Goal: Task Accomplishment & Management: Manage account settings

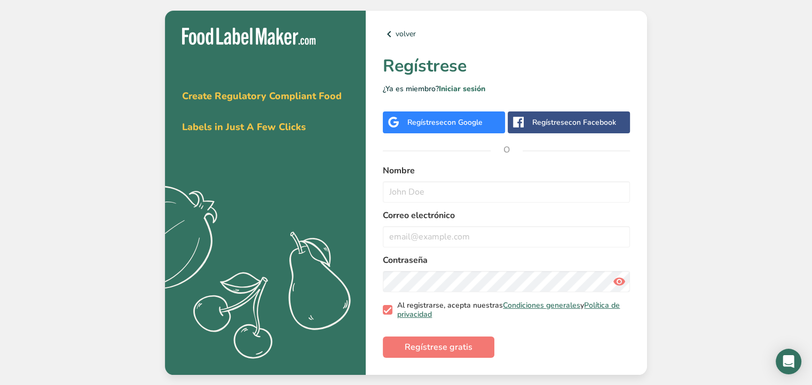
click at [384, 306] on span at bounding box center [388, 310] width 10 height 10
click at [384, 307] on input "Al registrarse, acepta nuestras Condiciones generales y Política de privacidad" at bounding box center [386, 310] width 7 height 7
checkbox input "false"
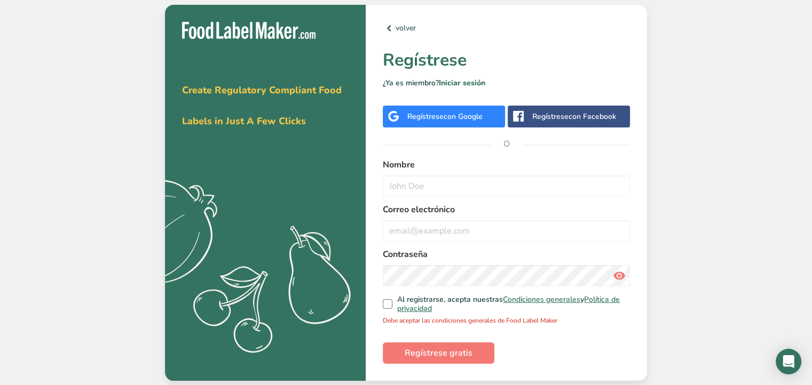
click at [442, 122] on div "Regístrese con Google" at bounding box center [444, 117] width 122 height 22
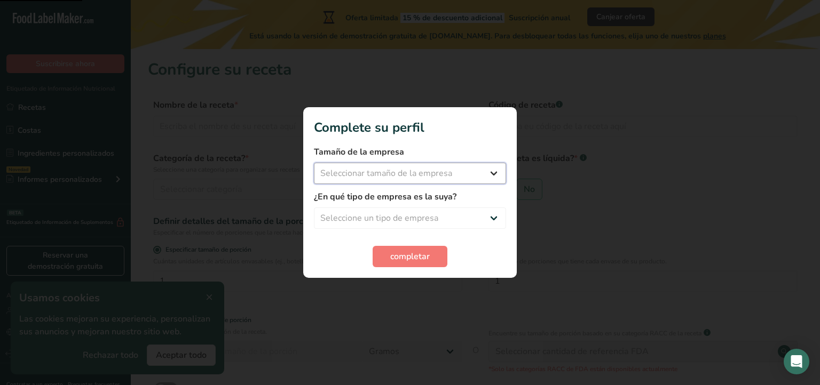
click at [478, 167] on select "Seleccionar tamaño de la empresa Menos de 10 empleados De 10 a 50 empleados De …" at bounding box center [410, 173] width 192 height 21
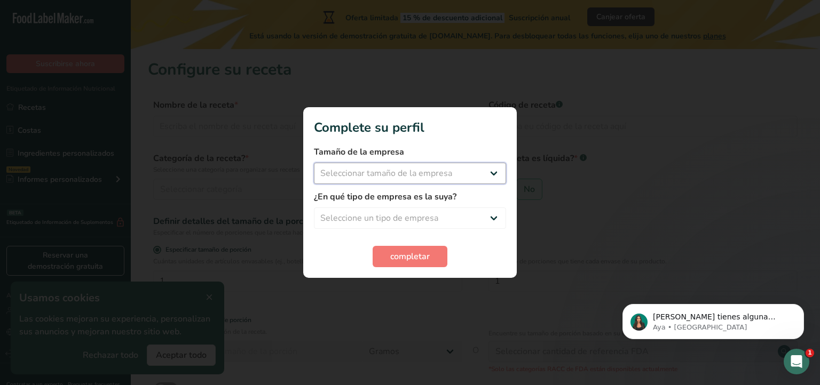
select select "1"
click at [314, 163] on select "Seleccionar tamaño de la empresa Menos de 10 empleados De 10 a 50 empleados De …" at bounding box center [410, 173] width 192 height 21
click at [435, 212] on select "Seleccione un tipo de empresa Fabricante de alimentos envasados Restaurante y c…" at bounding box center [410, 218] width 192 height 21
select select "1"
click at [314, 208] on select "Seleccione un tipo de empresa Fabricante de alimentos envasados Restaurante y c…" at bounding box center [410, 218] width 192 height 21
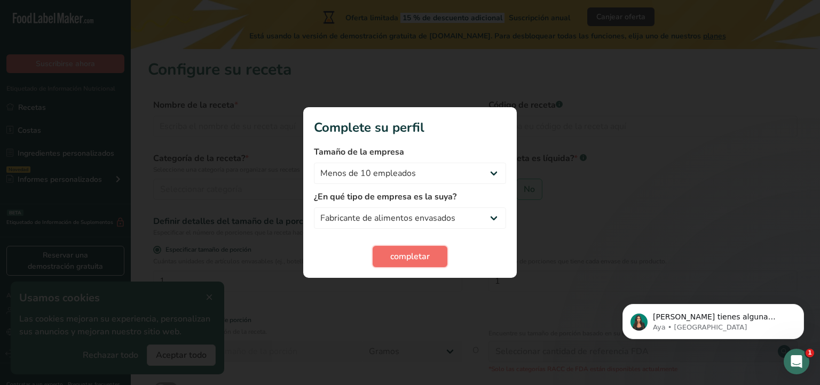
click at [425, 254] on span "completar" at bounding box center [409, 256] width 39 height 13
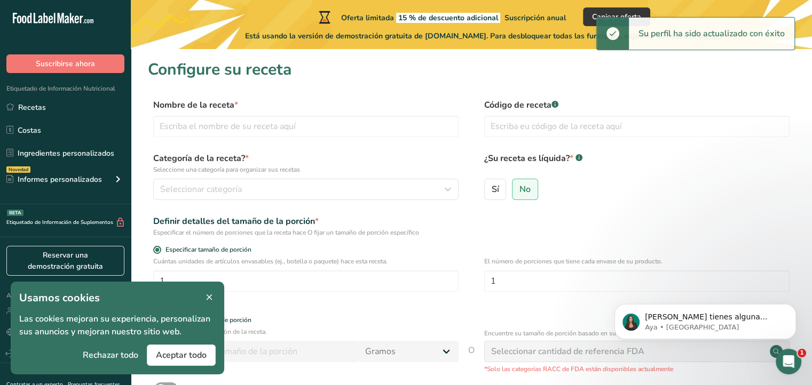
click at [208, 295] on icon at bounding box center [209, 297] width 10 height 15
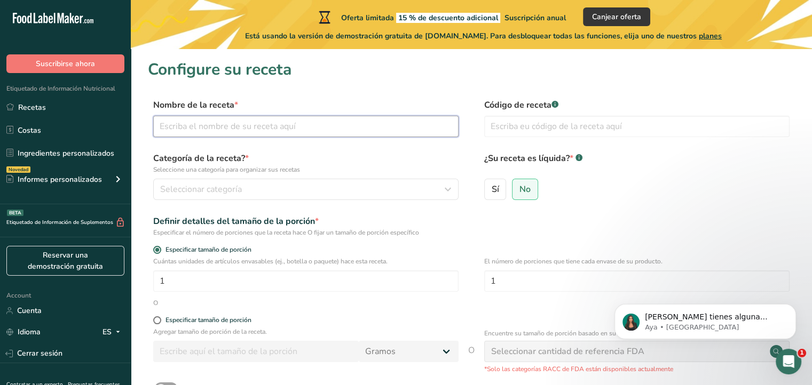
click at [282, 119] on input "text" at bounding box center [305, 126] width 305 height 21
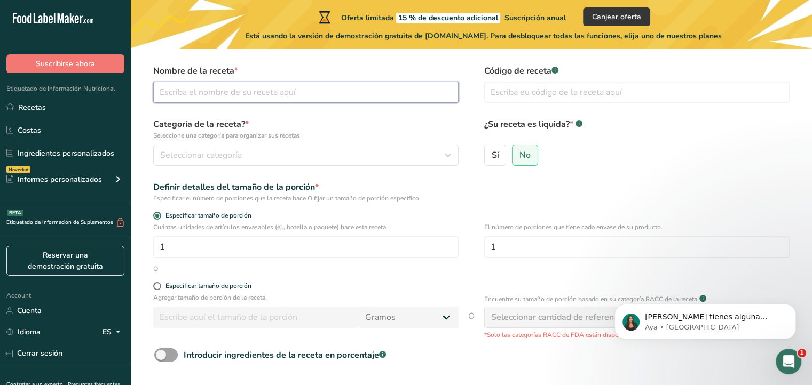
scroll to position [33, 0]
type input "Chicha"
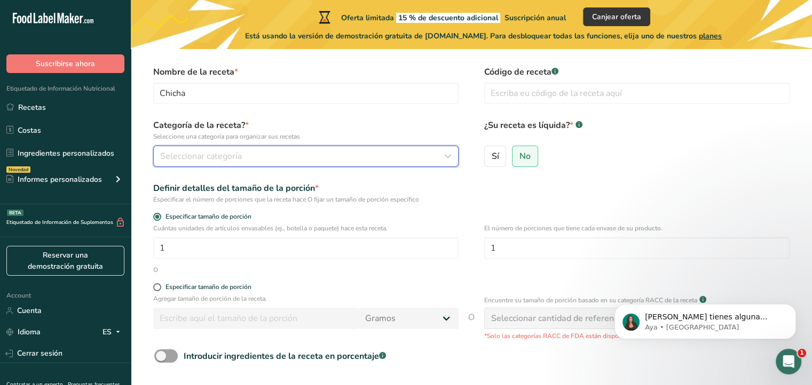
click at [290, 152] on div "Seleccionar categoría" at bounding box center [302, 156] width 285 height 13
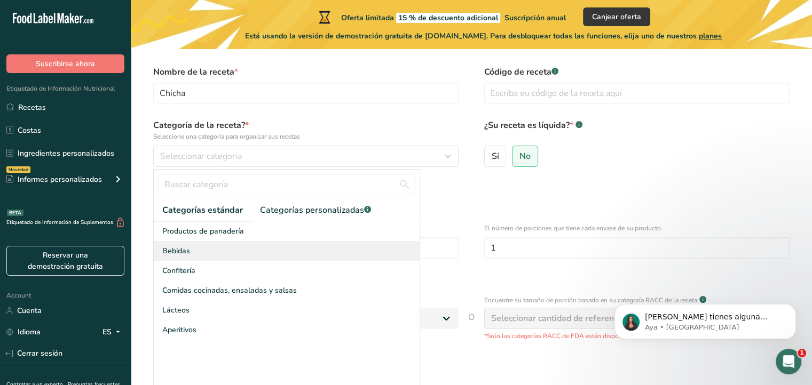
click at [205, 248] on div "Bebidas" at bounding box center [287, 251] width 266 height 20
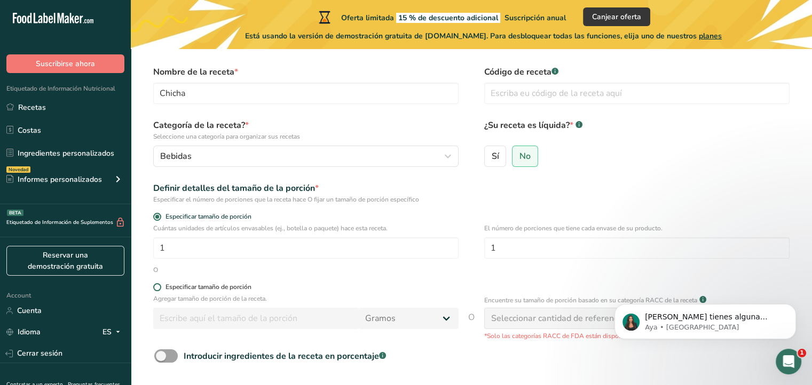
click at [213, 286] on div "Especificar tamaño de porción" at bounding box center [208, 287] width 86 height 8
click at [160, 286] on input "Especificar tamaño de porción" at bounding box center [156, 287] width 7 height 7
radio input "true"
radio input "false"
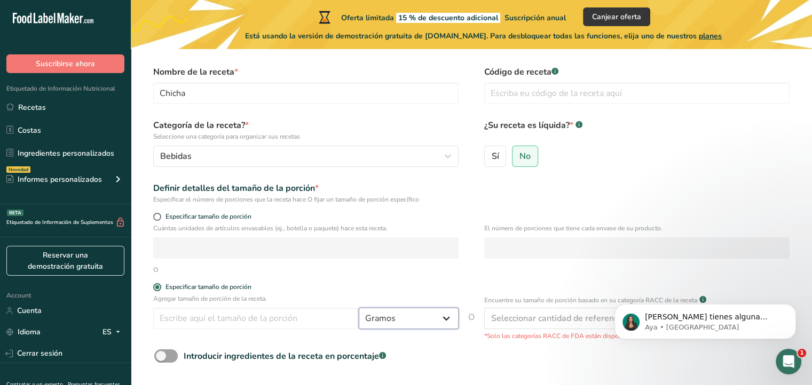
click at [363, 310] on select "Gramos kg mg mcg libras onza litro mL onza líquida cucharada cucharadita taza C…" at bounding box center [409, 318] width 100 height 21
select select "17"
click at [359, 308] on select "Gramos kg mg mcg libras onza litro mL onza líquida cucharada cucharadita taza C…" at bounding box center [409, 318] width 100 height 21
select select "22"
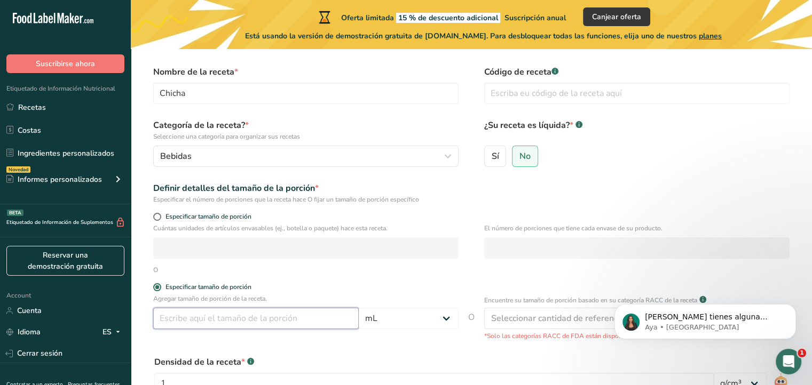
click at [226, 315] on input "number" at bounding box center [255, 318] width 205 height 21
type input "300"
click at [462, 291] on div "Especificar tamaño de porción" at bounding box center [471, 288] width 647 height 11
click at [490, 156] on input "Sí" at bounding box center [488, 156] width 7 height 7
radio input "true"
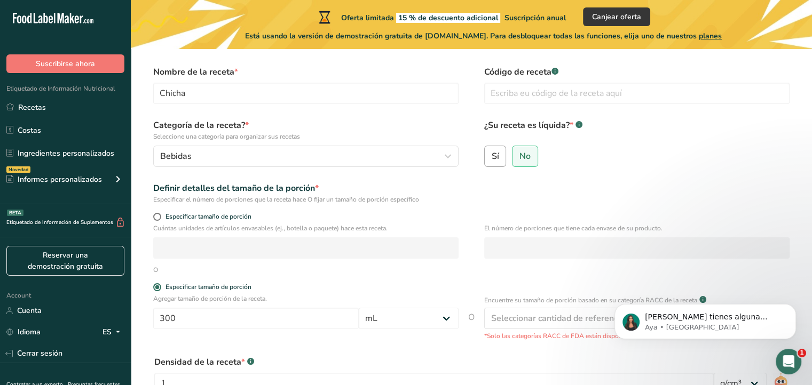
radio input "false"
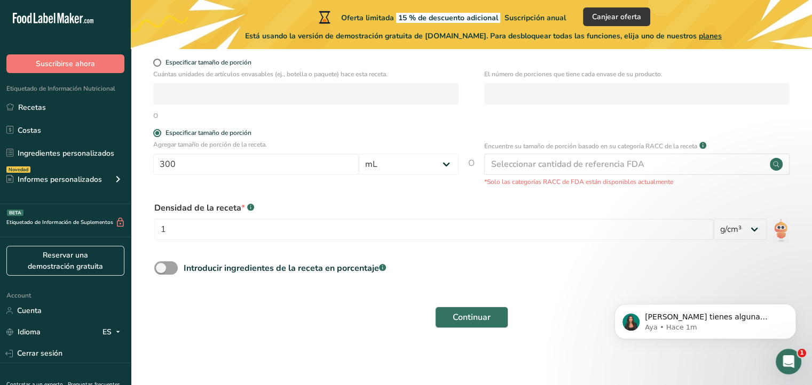
scroll to position [188, 0]
click at [449, 311] on button "Continuar" at bounding box center [471, 316] width 73 height 21
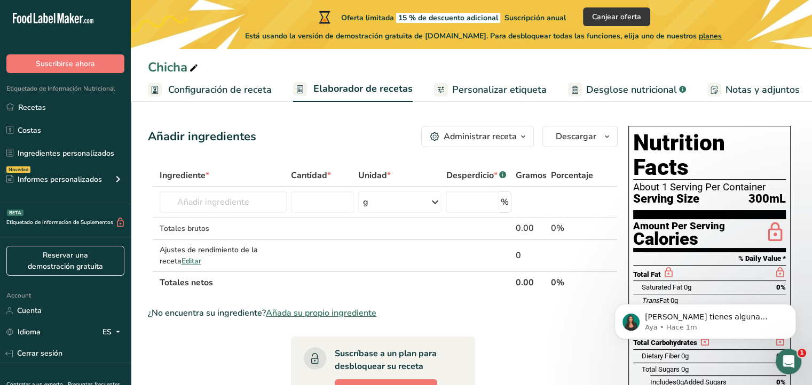
click at [581, 81] on link "Desglose nutricional .a-a{fill:#347362;}.b-a{fill:#fff;}" at bounding box center [627, 90] width 118 height 24
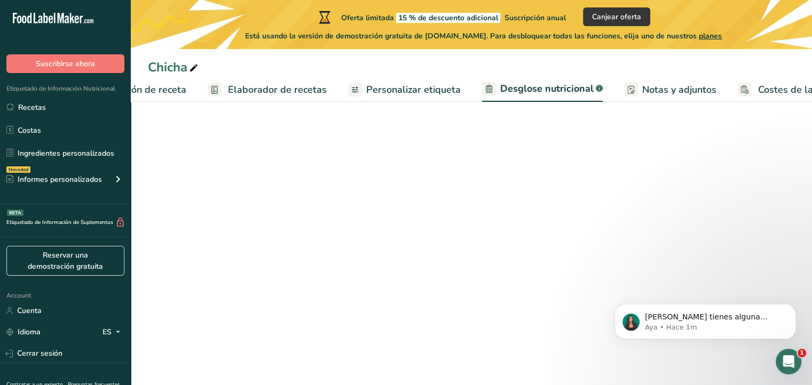
select select "Calories"
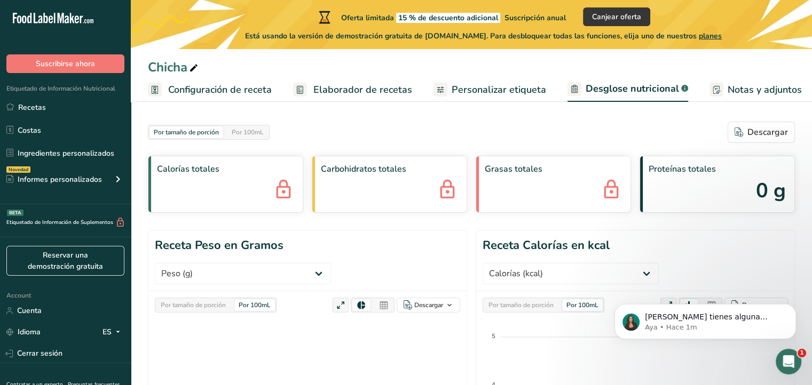
click at [304, 94] on rect at bounding box center [300, 90] width 14 height 14
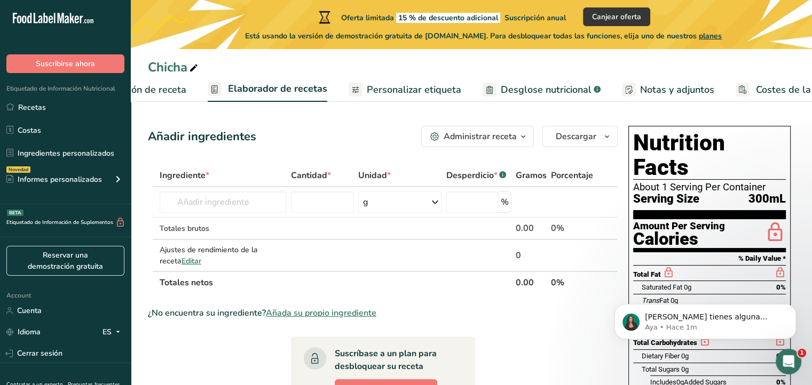
scroll to position [0, 128]
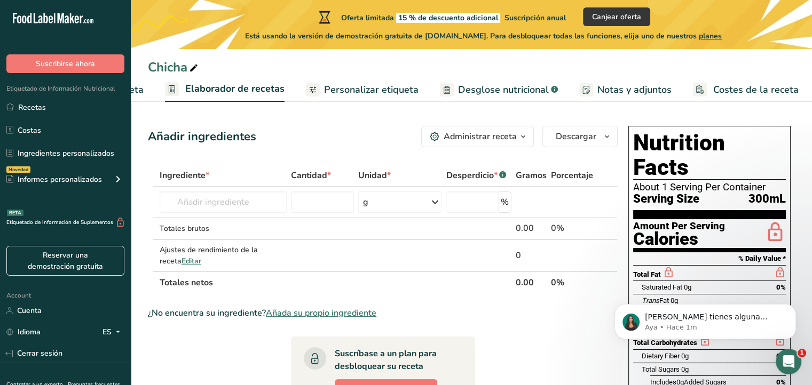
click at [386, 90] on span "Personalizar etiqueta" at bounding box center [371, 90] width 94 height 14
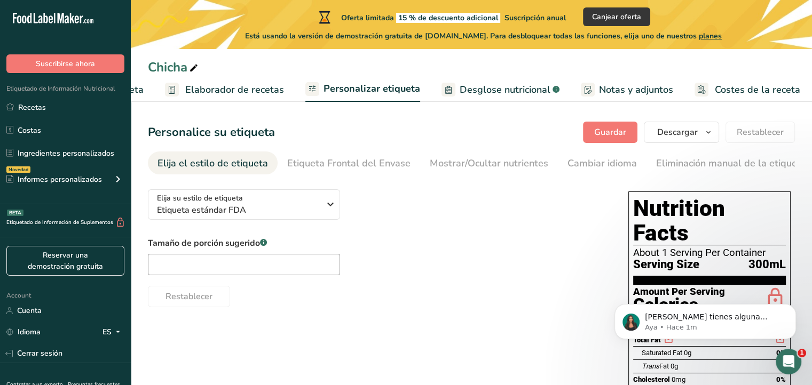
click at [212, 92] on span "Elaborador de recetas" at bounding box center [234, 90] width 99 height 14
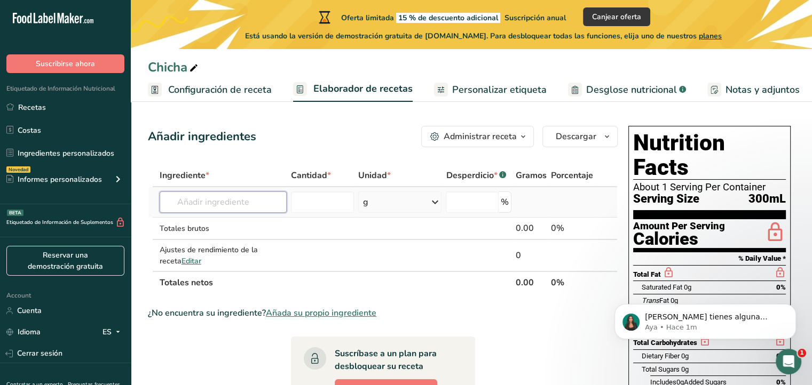
click at [230, 195] on input "text" at bounding box center [223, 202] width 127 height 21
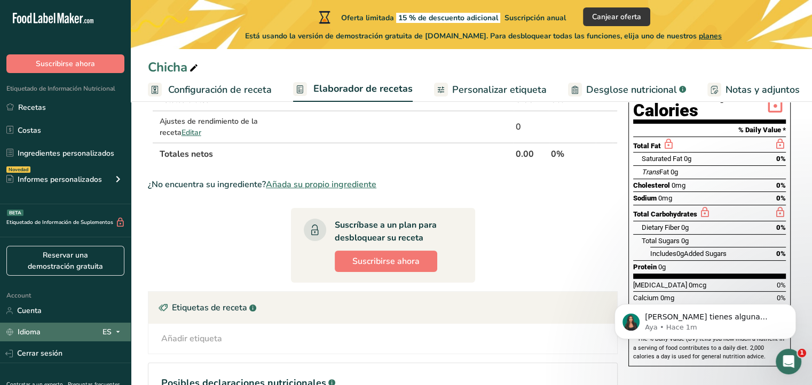
scroll to position [178, 0]
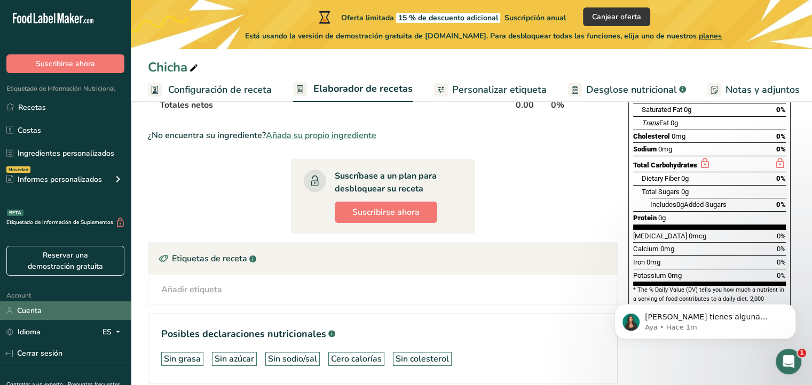
click at [89, 313] on link "Cuenta" at bounding box center [65, 311] width 131 height 19
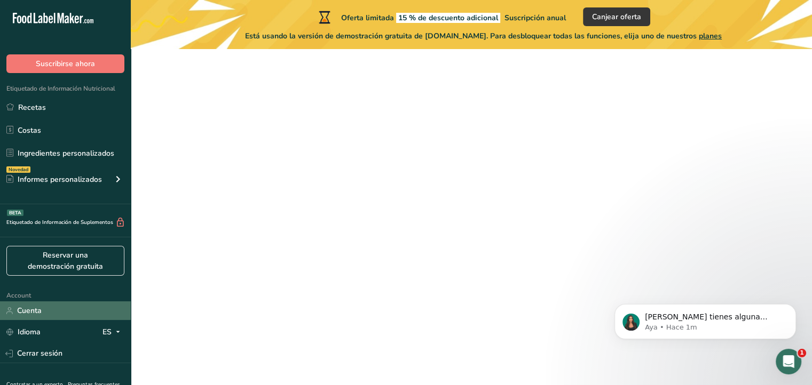
scroll to position [49, 0]
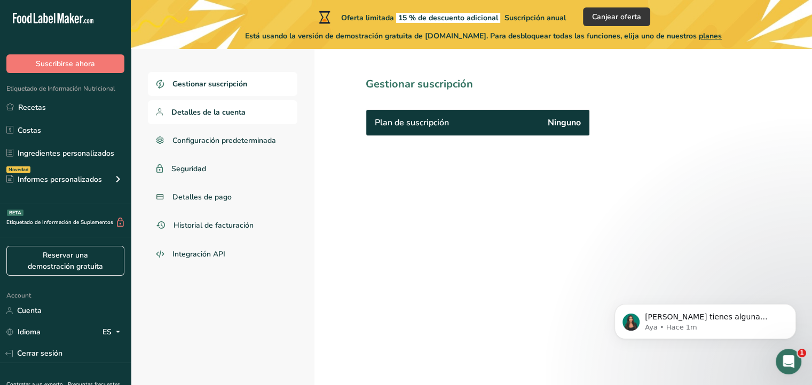
click at [231, 108] on span "Detalles de la cuenta" at bounding box center [208, 112] width 74 height 11
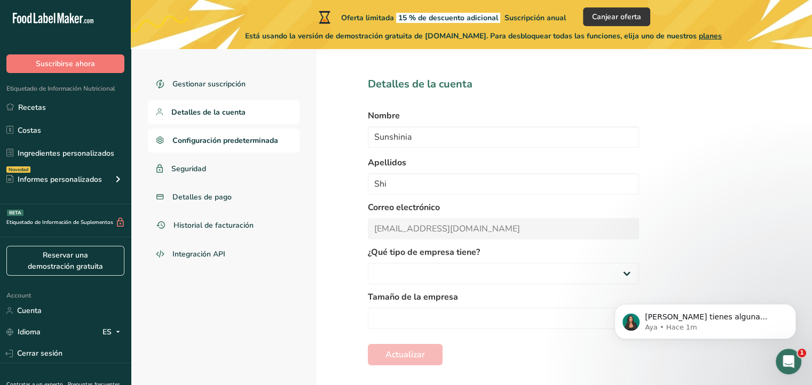
select select
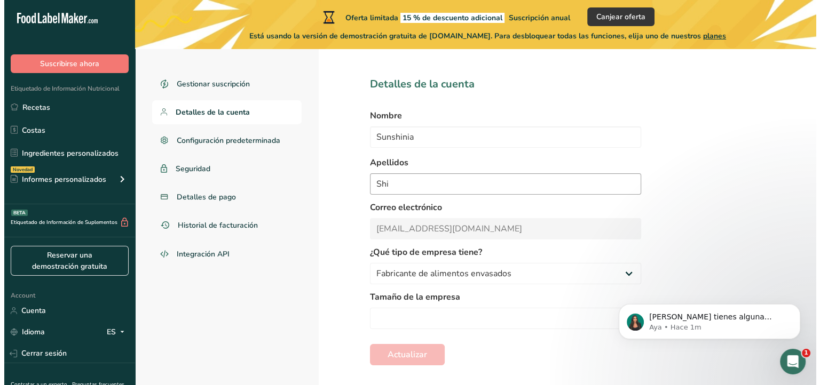
scroll to position [58, 0]
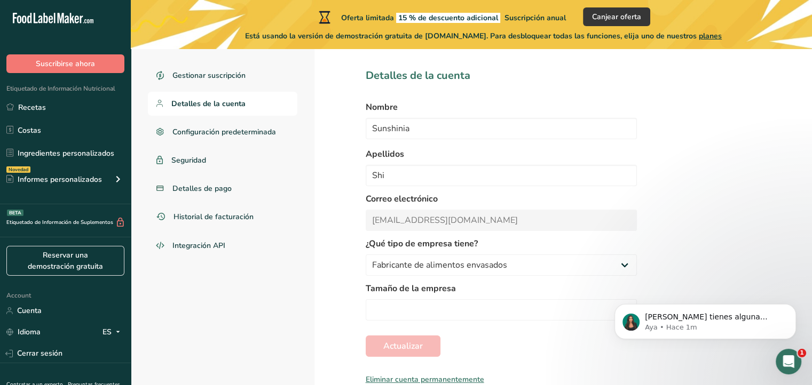
click at [440, 381] on div "Eliminar cuenta permanentemente" at bounding box center [501, 379] width 271 height 11
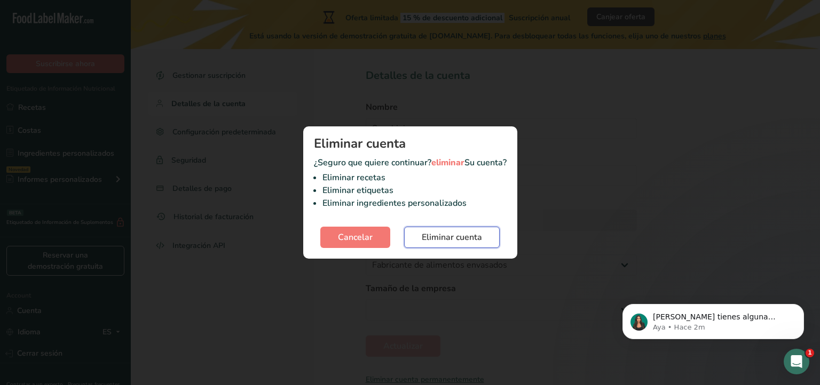
click at [434, 233] on span "Eliminar cuenta" at bounding box center [452, 237] width 60 height 13
